Goal: Task Accomplishment & Management: Manage account settings

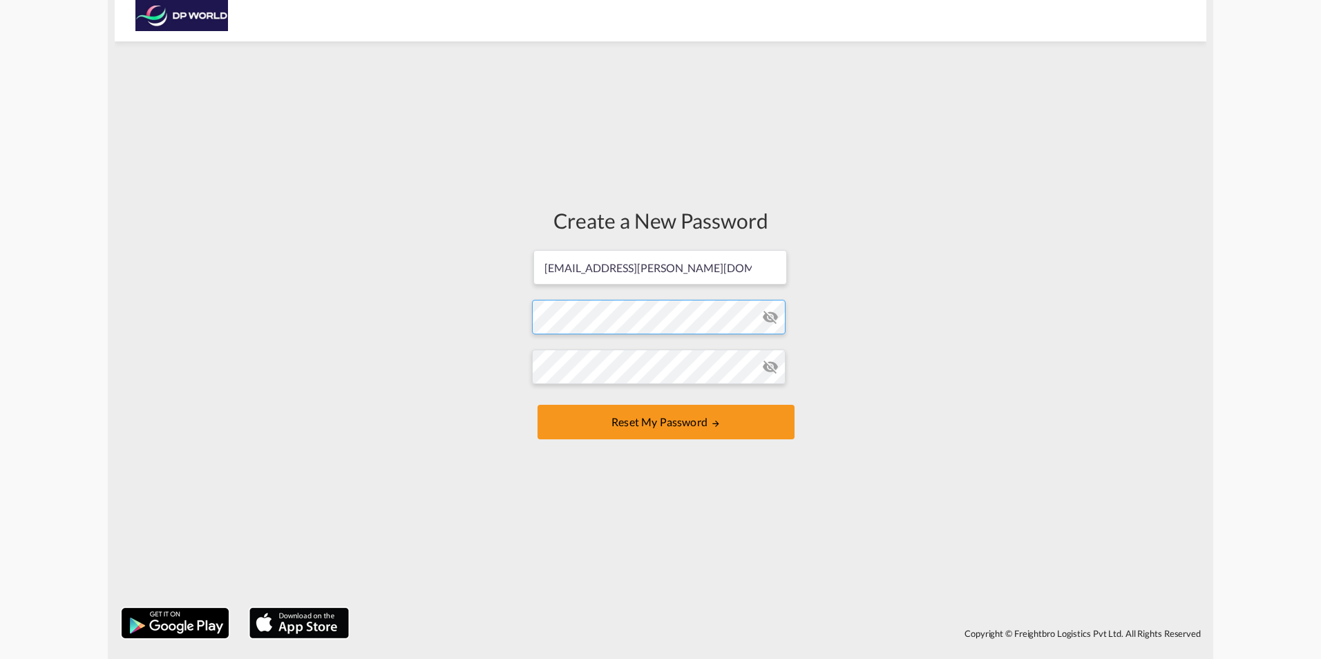
click at [575, 322] on form "[EMAIL_ADDRESS][PERSON_NAME][DOMAIN_NAME] Password must contain the following: …" at bounding box center [660, 346] width 257 height 195
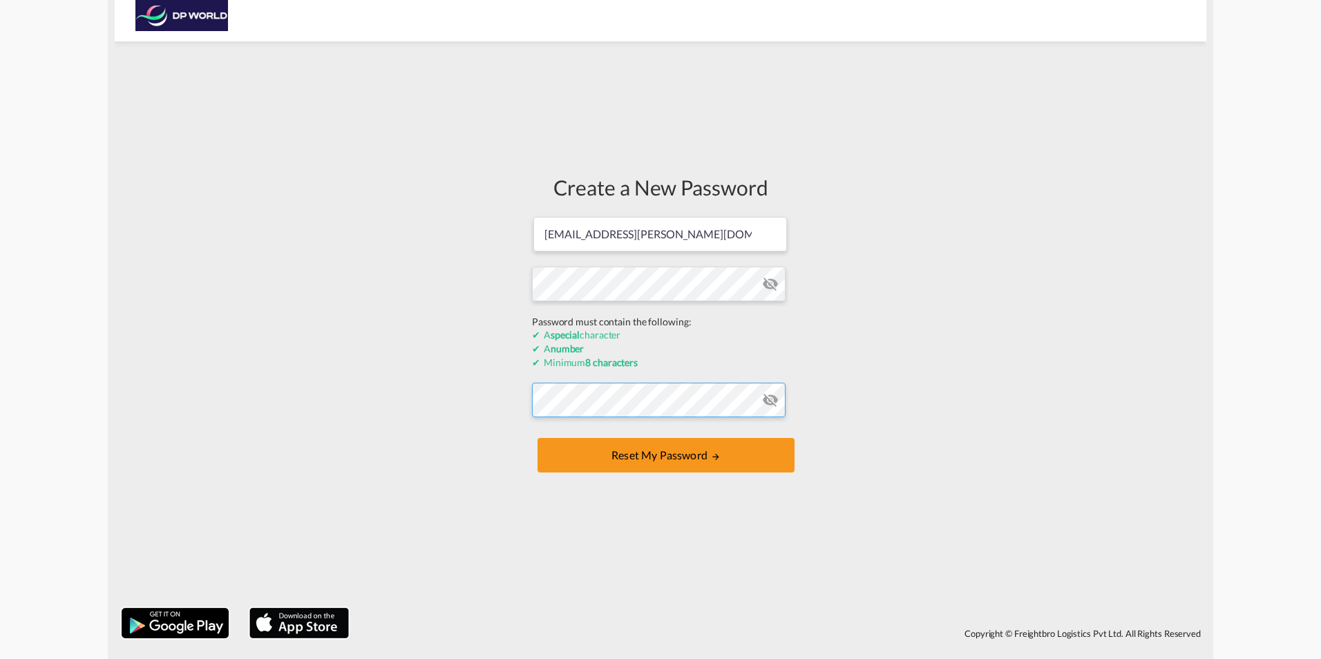
click at [554, 403] on form "[EMAIL_ADDRESS][PERSON_NAME][DOMAIN_NAME] Password must contain the following: …" at bounding box center [660, 346] width 257 height 261
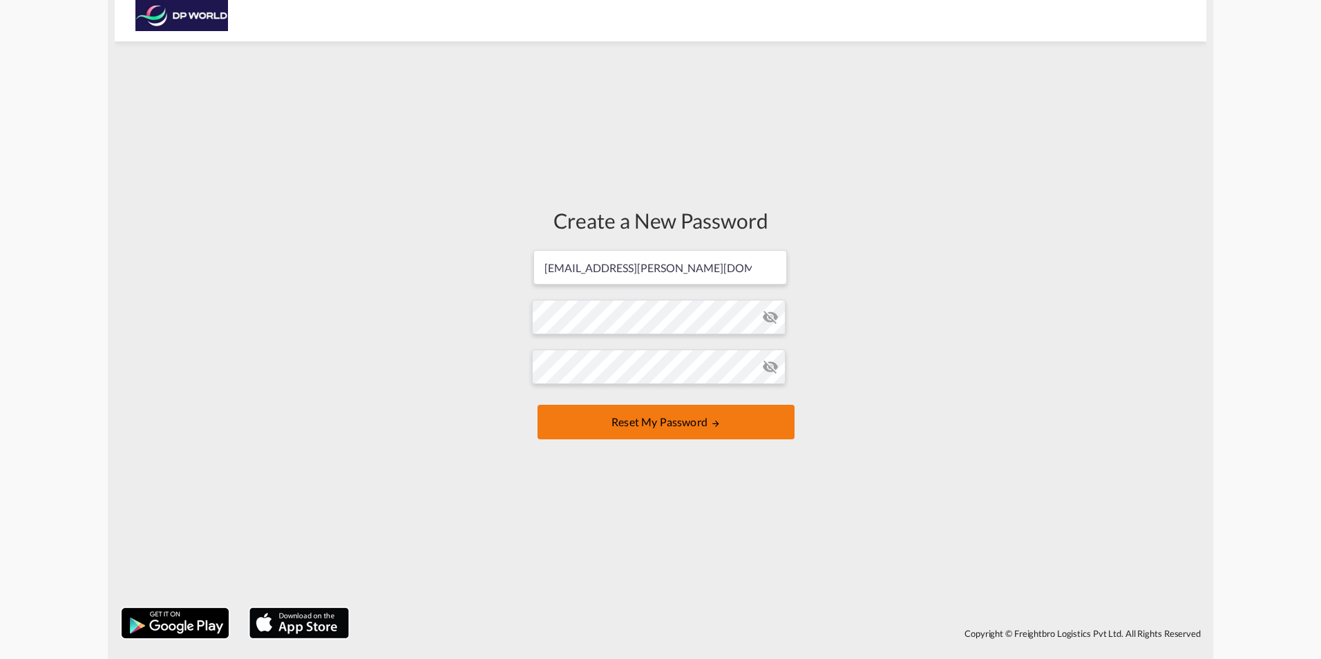
click at [703, 424] on button "Reset my password" at bounding box center [666, 422] width 257 height 35
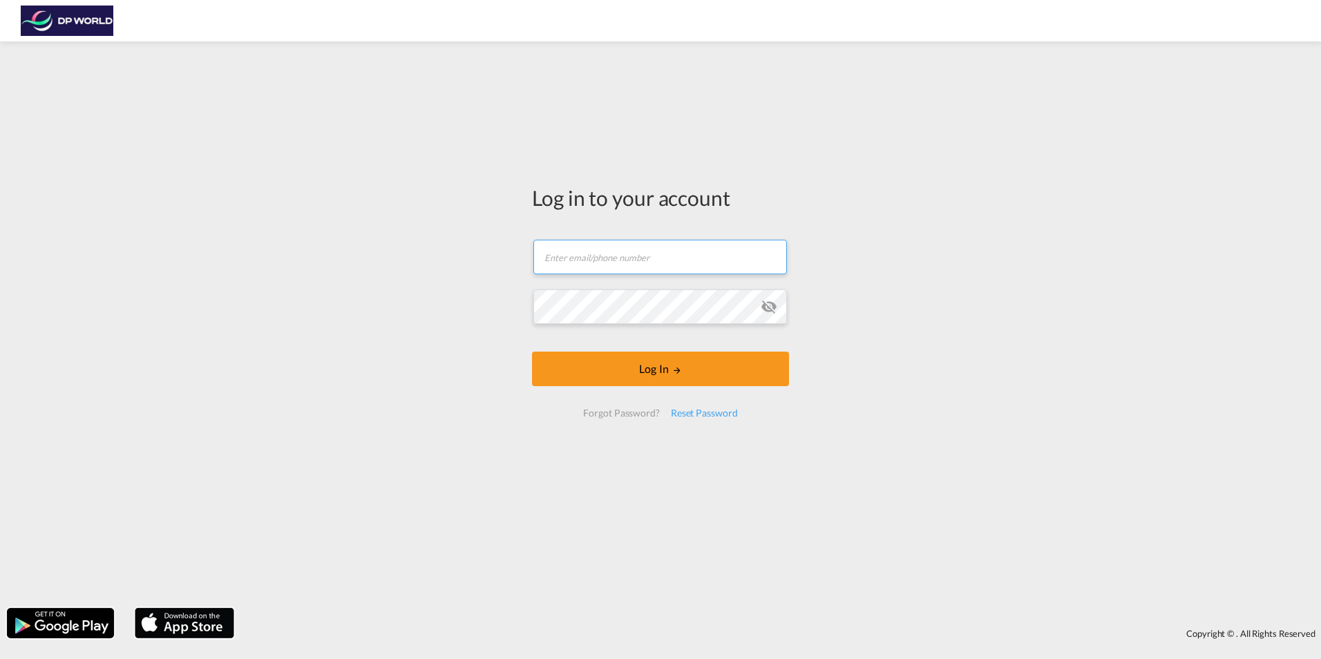
type input "[EMAIL_ADDRESS][PERSON_NAME][DOMAIN_NAME]"
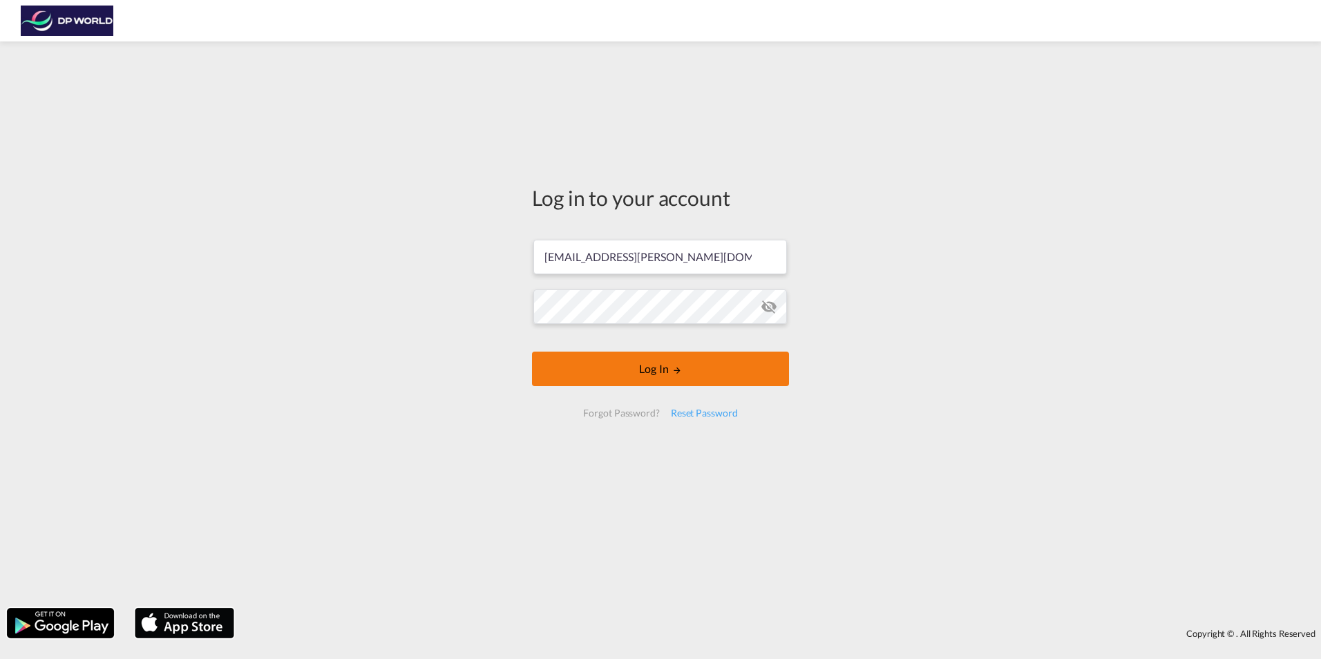
click at [690, 367] on button "Log In" at bounding box center [660, 369] width 257 height 35
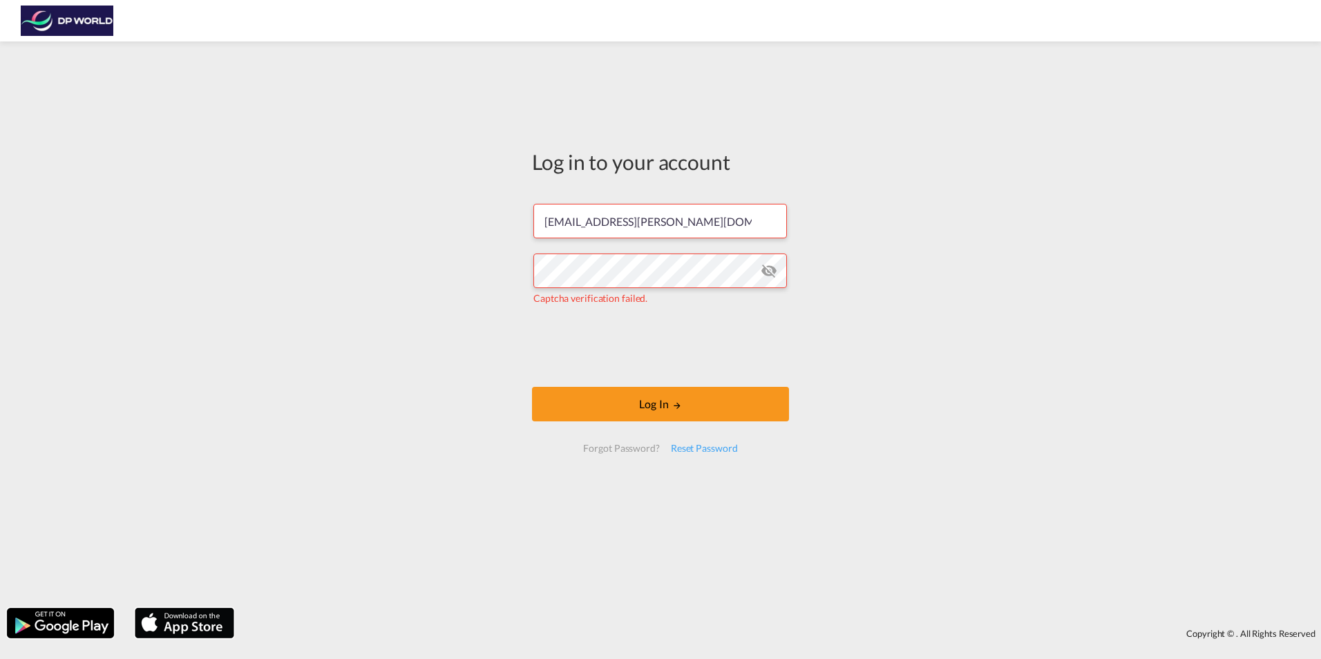
click at [766, 269] on md-icon "icon-eye-off" at bounding box center [769, 271] width 17 height 17
click at [681, 398] on button "Log In" at bounding box center [660, 404] width 257 height 35
